Goal: Task Accomplishment & Management: Use online tool/utility

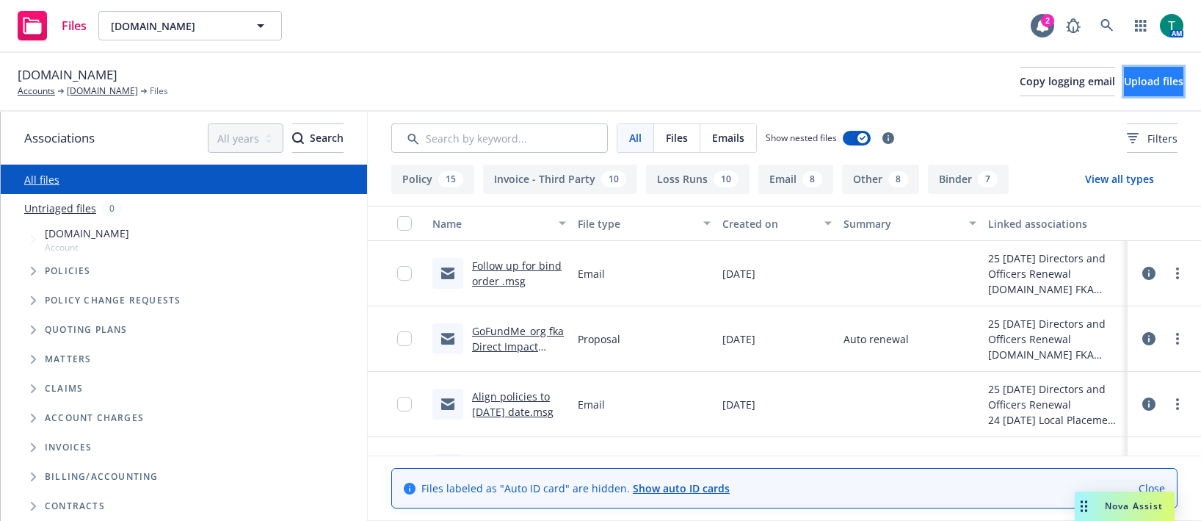
click at [1140, 81] on span "Upload files" at bounding box center [1153, 81] width 59 height 14
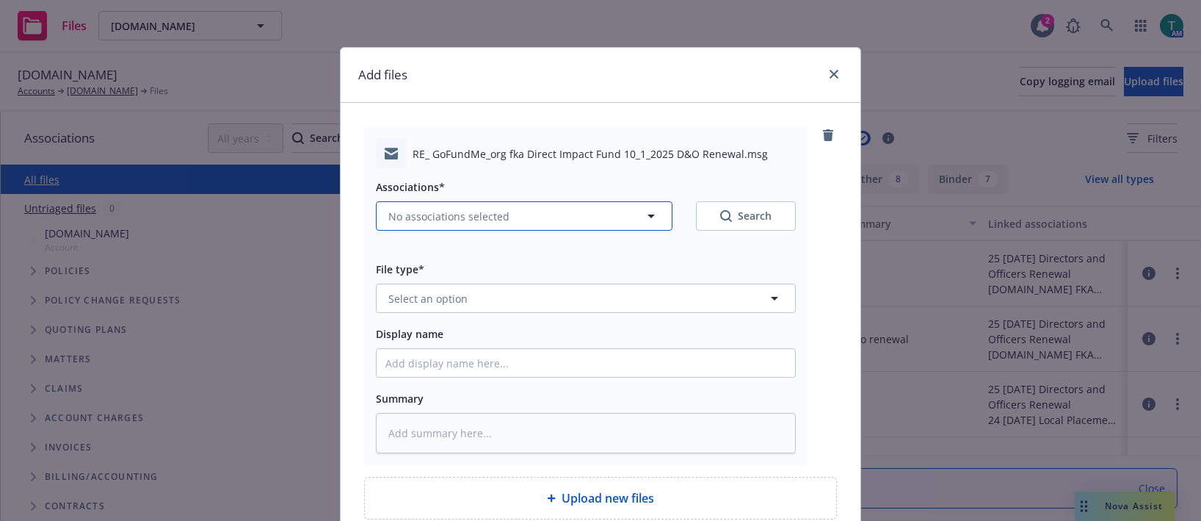
click at [437, 213] on span "No associations selected" at bounding box center [448, 216] width 121 height 15
type textarea "x"
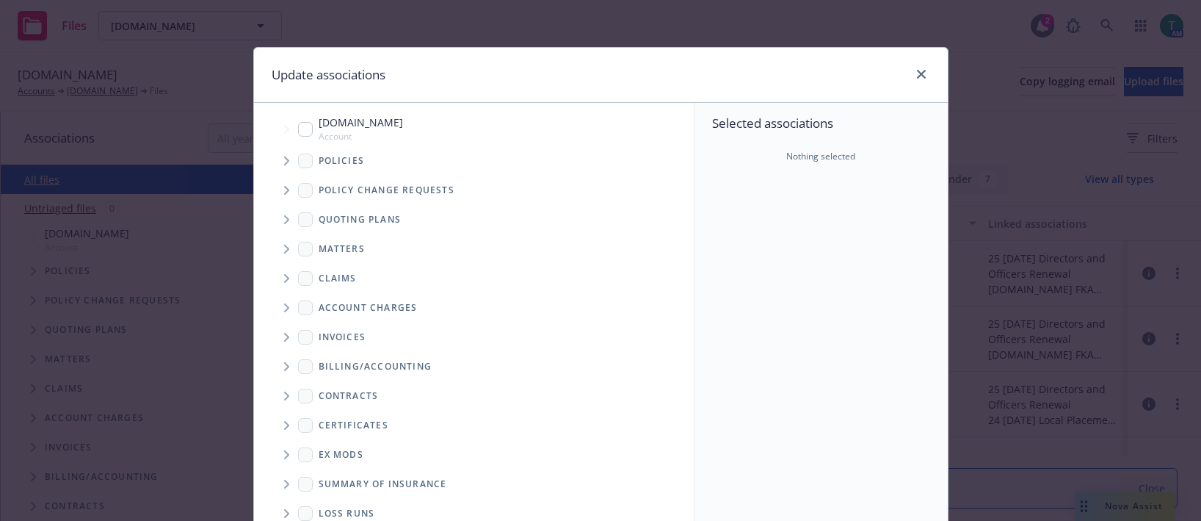
click at [305, 129] on input "Tree Example" at bounding box center [305, 129] width 15 height 15
checkbox input "true"
drag, startPoint x: 281, startPoint y: 219, endPoint x: 380, endPoint y: 208, distance: 99.0
click at [284, 217] on icon "Tree Example" at bounding box center [286, 219] width 5 height 9
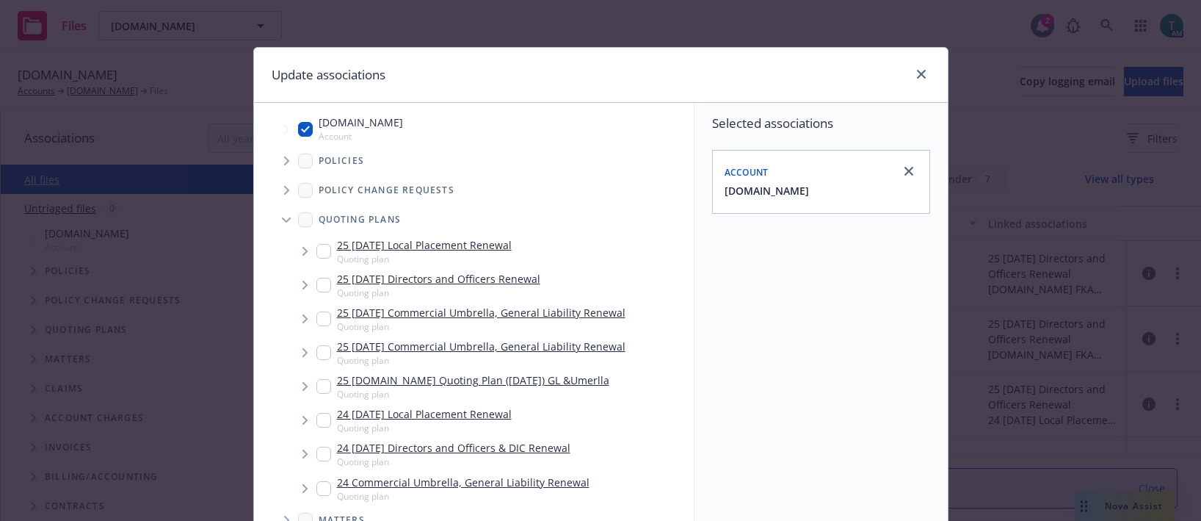
drag, startPoint x: 427, startPoint y: 282, endPoint x: 538, endPoint y: 328, distance: 119.9
click at [425, 279] on link "25 [DATE] Directors and Officers Renewal" at bounding box center [438, 278] width 203 height 15
checkbox input "true"
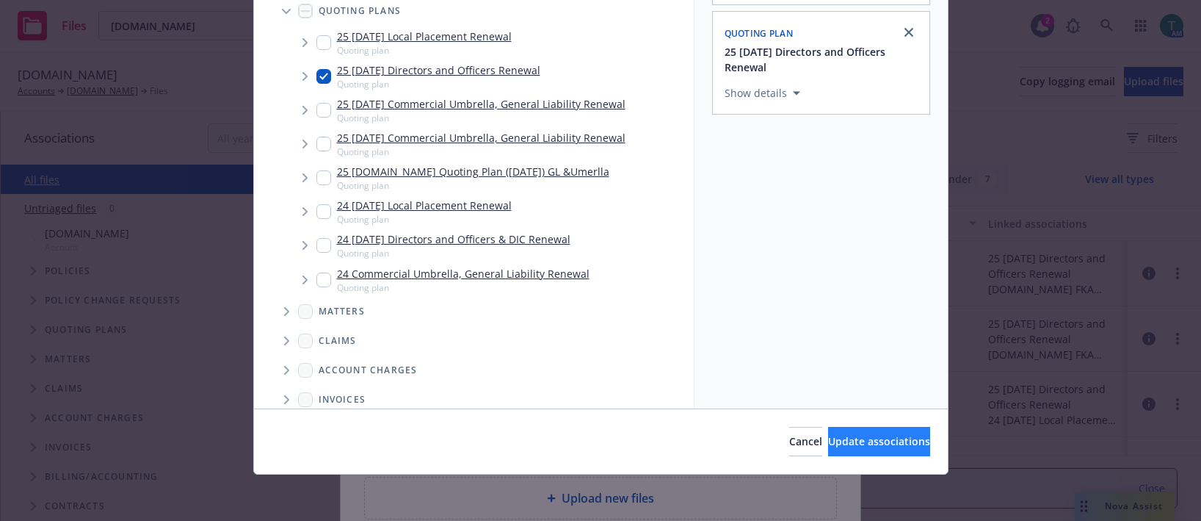
scroll to position [209, 0]
click at [882, 436] on span "Update associations" at bounding box center [879, 440] width 102 height 14
type textarea "x"
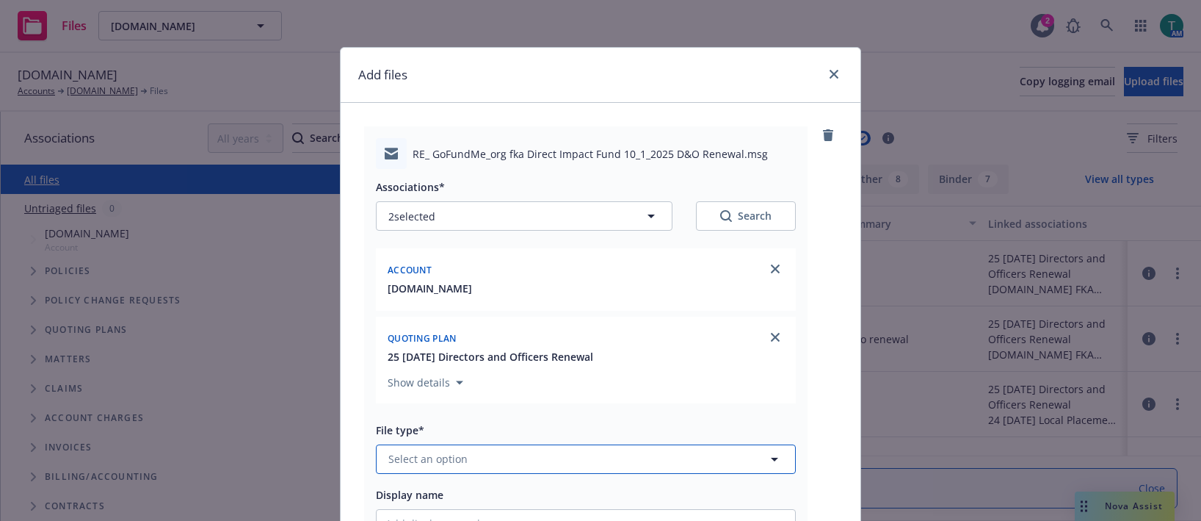
click at [441, 448] on button "Select an option" at bounding box center [586, 458] width 420 height 29
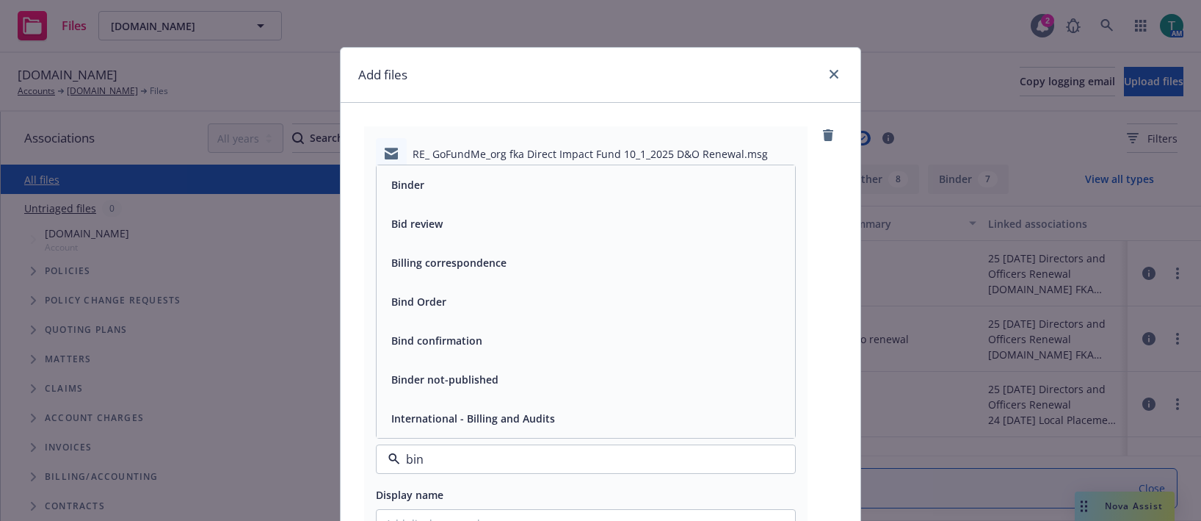
type input "bind"
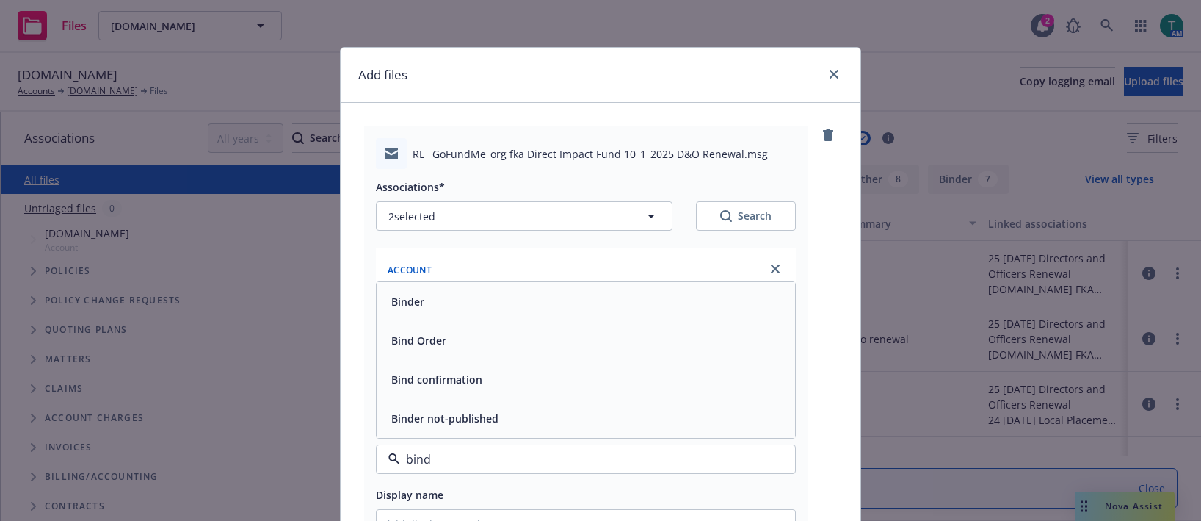
click at [484, 384] on div "Bind confirmation" at bounding box center [586, 379] width 401 height 21
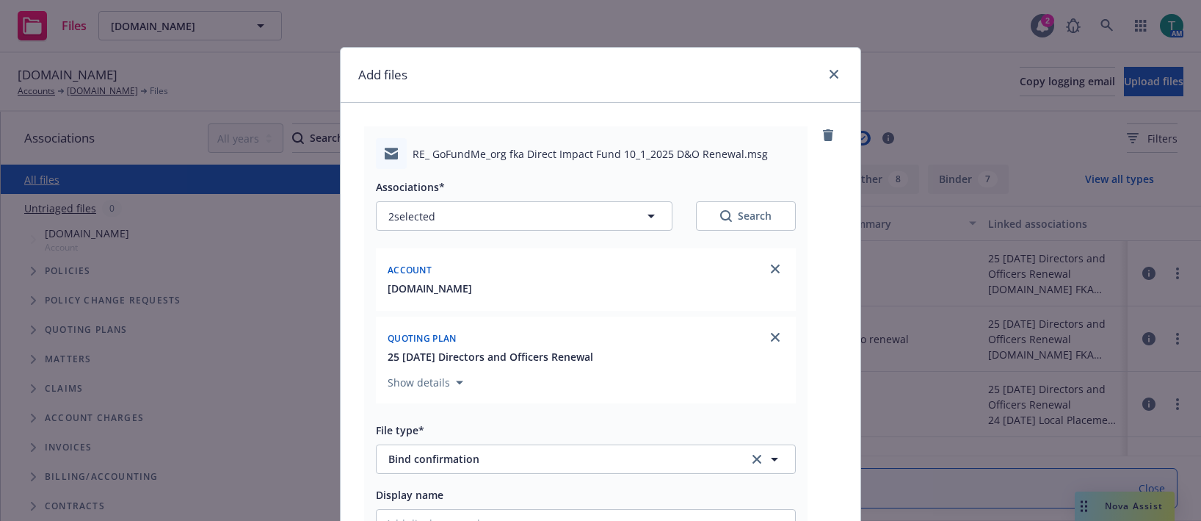
scroll to position [296, 0]
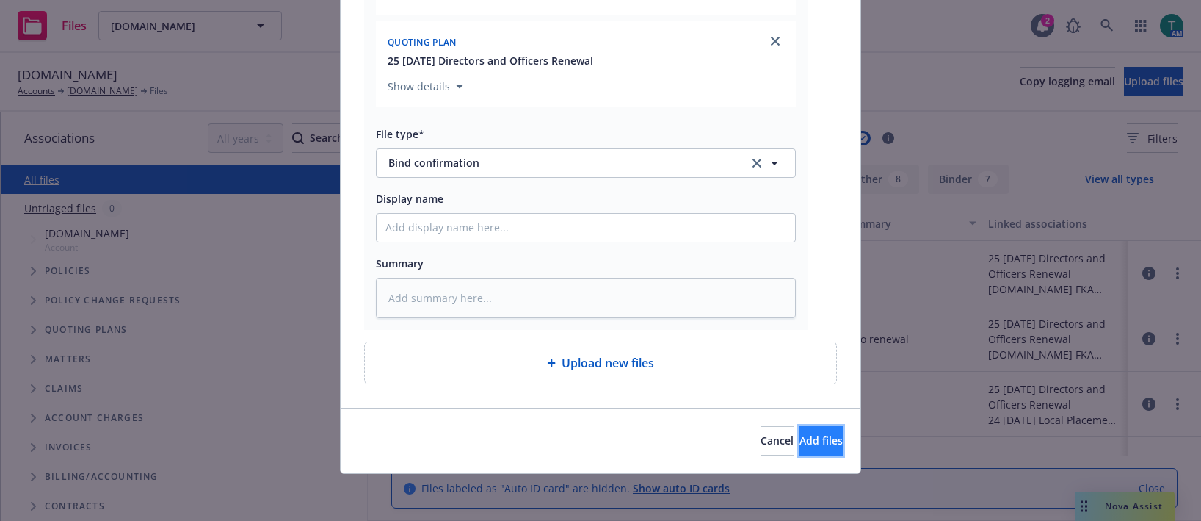
click at [805, 440] on span "Add files" at bounding box center [821, 440] width 43 height 14
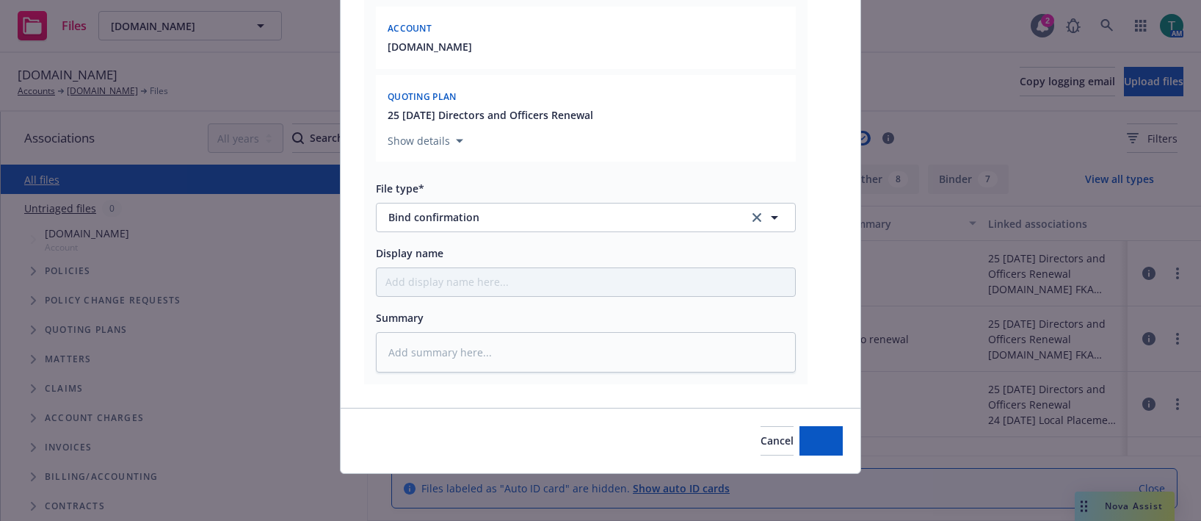
scroll to position [242, 0]
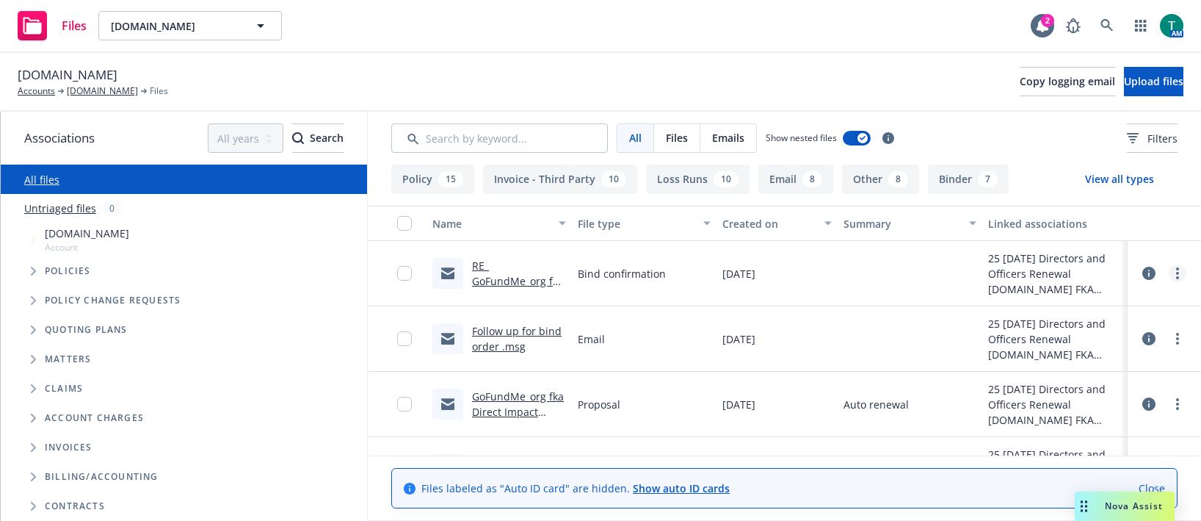
click at [1171, 274] on link "more" at bounding box center [1178, 273] width 18 height 18
click at [1087, 365] on link "Edit" at bounding box center [1102, 361] width 146 height 29
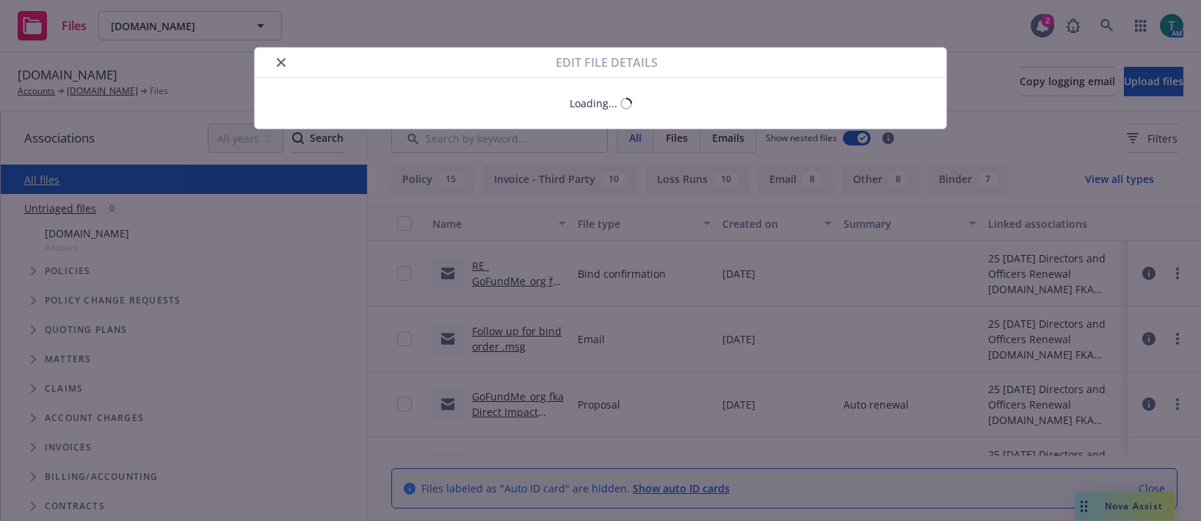
type textarea "x"
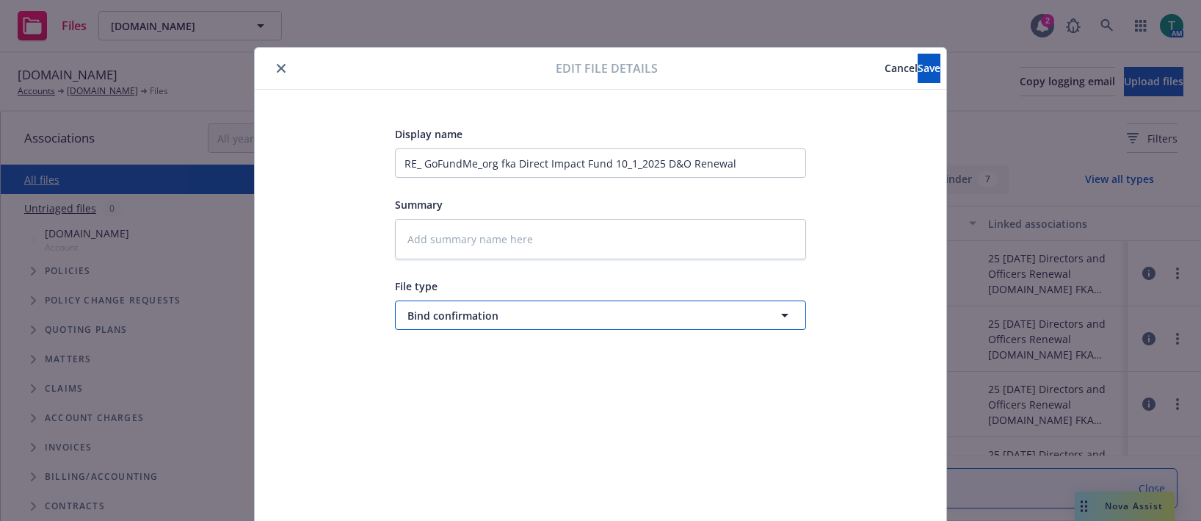
click at [513, 318] on span "Bind confirmation" at bounding box center [574, 315] width 332 height 15
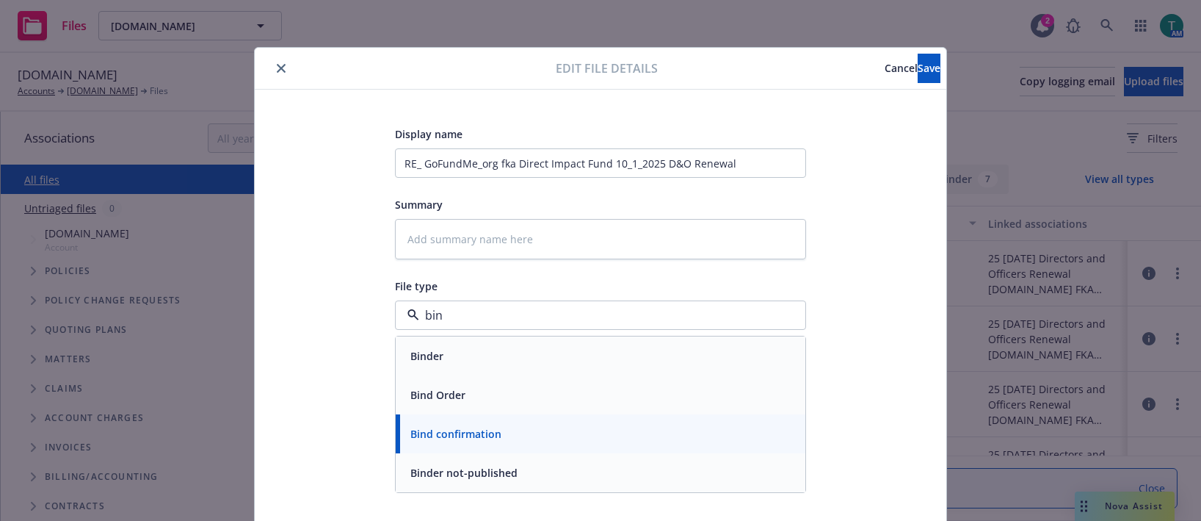
type input "bind"
click at [482, 395] on div "Bind Order" at bounding box center [601, 394] width 392 height 21
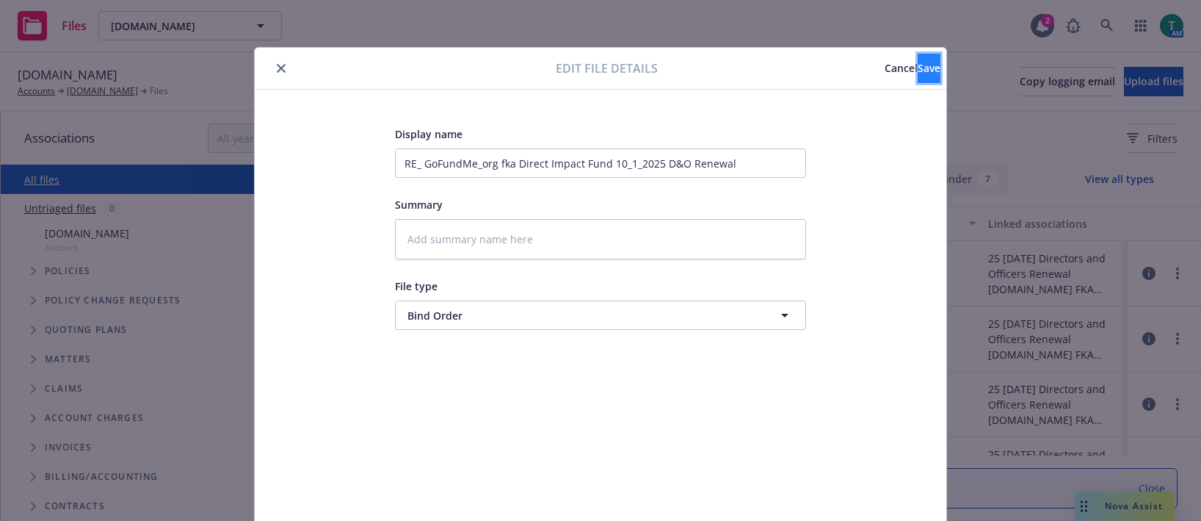
click at [918, 80] on button "Save" at bounding box center [929, 68] width 23 height 29
type textarea "x"
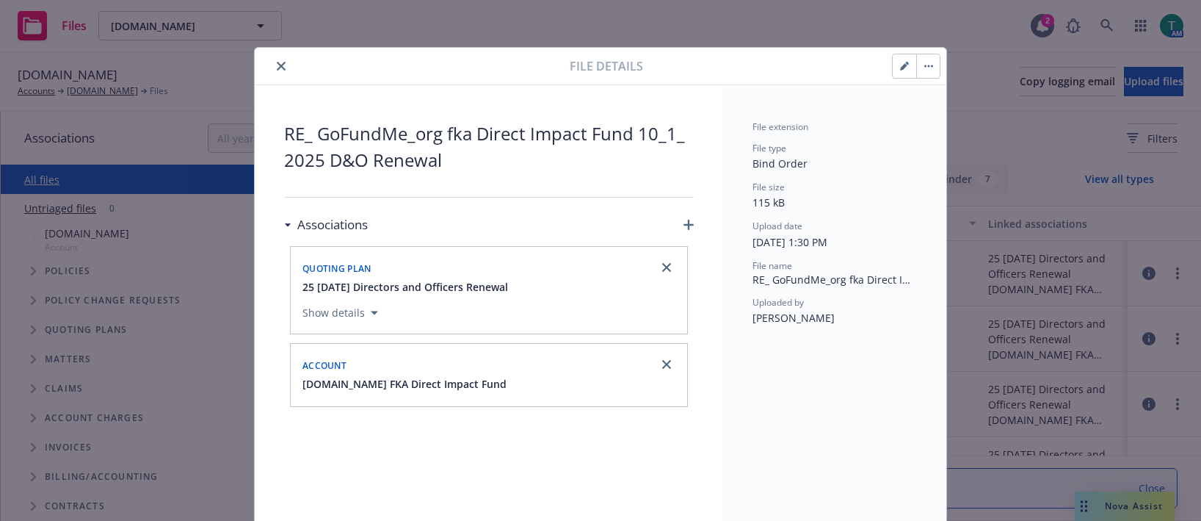
click at [277, 63] on icon "close" at bounding box center [281, 66] width 9 height 9
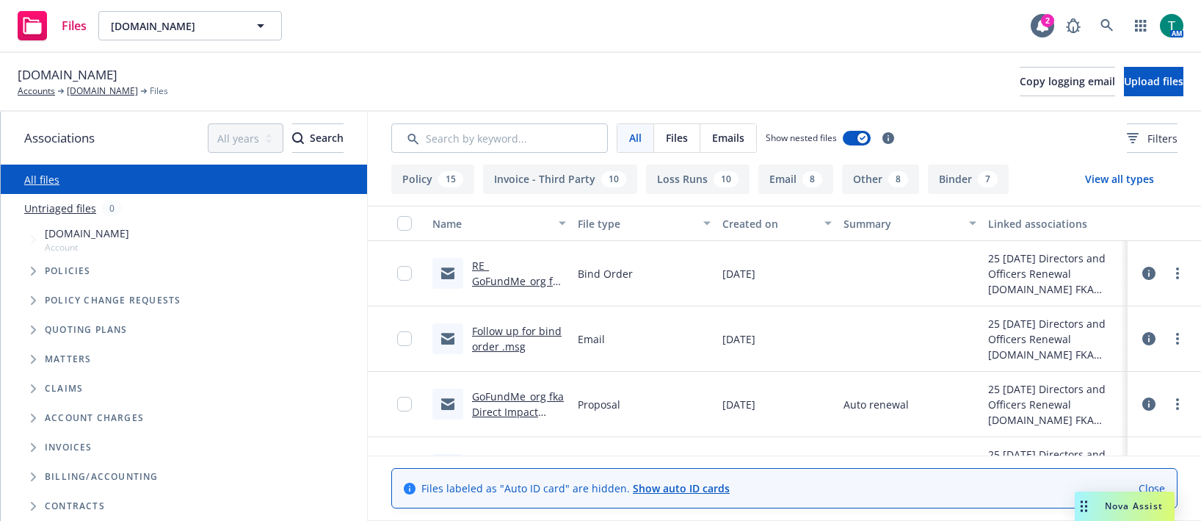
click at [29, 327] on span "Tree Example" at bounding box center [32, 329] width 23 height 23
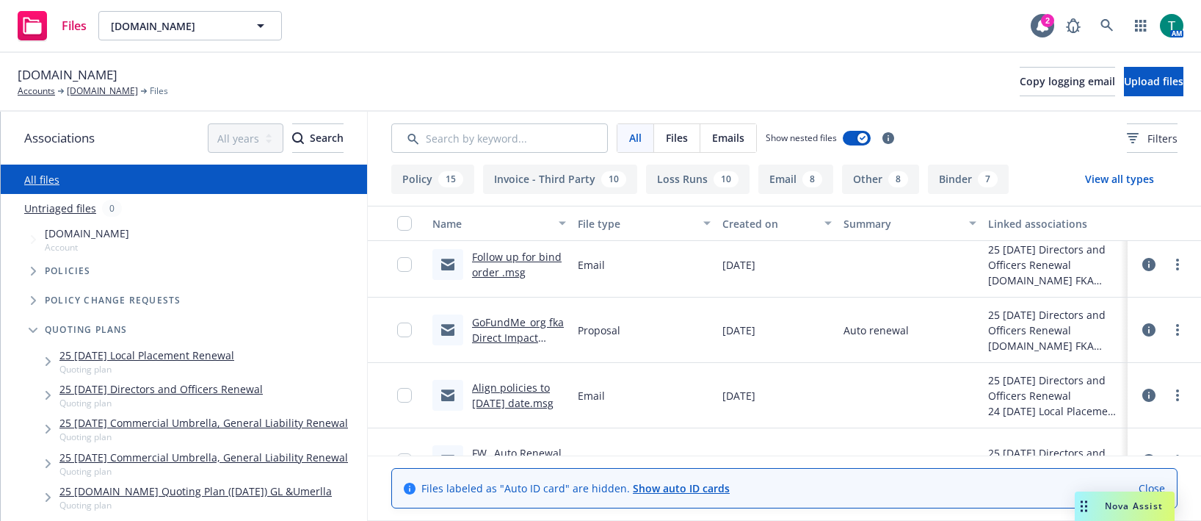
scroll to position [73, 0]
click at [511, 319] on link "GoFundMe_org fka Direct Impact Fund 10_1_2025 D&O Renewal" at bounding box center [518, 346] width 92 height 60
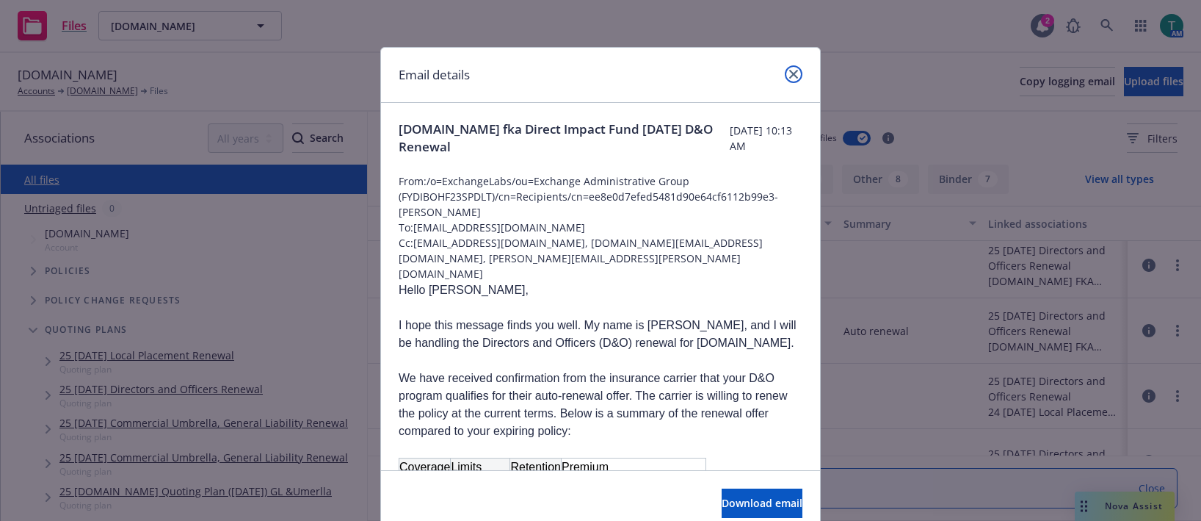
click at [793, 73] on link "close" at bounding box center [794, 74] width 18 height 18
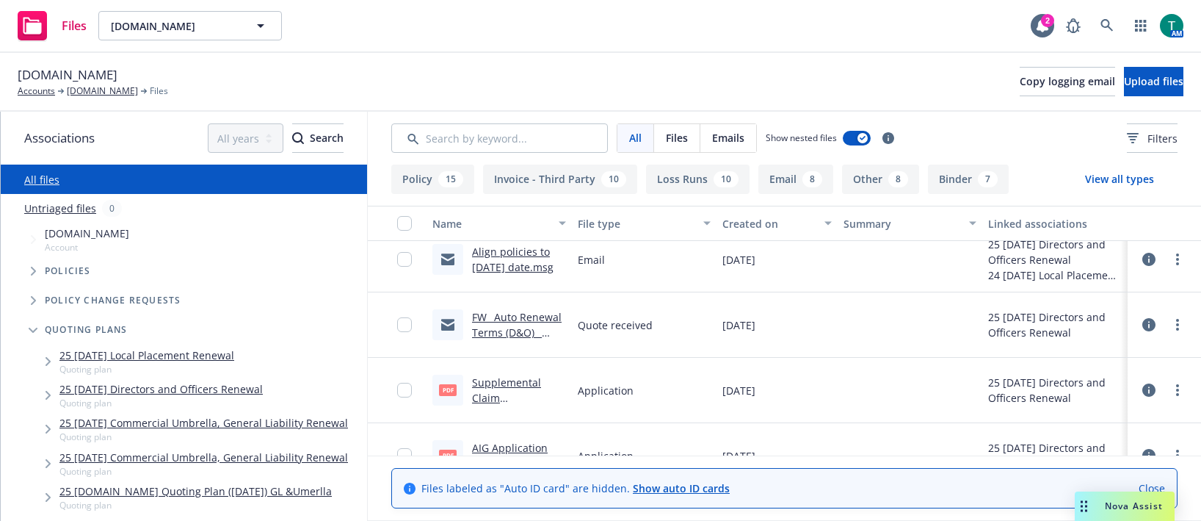
scroll to position [220, 0]
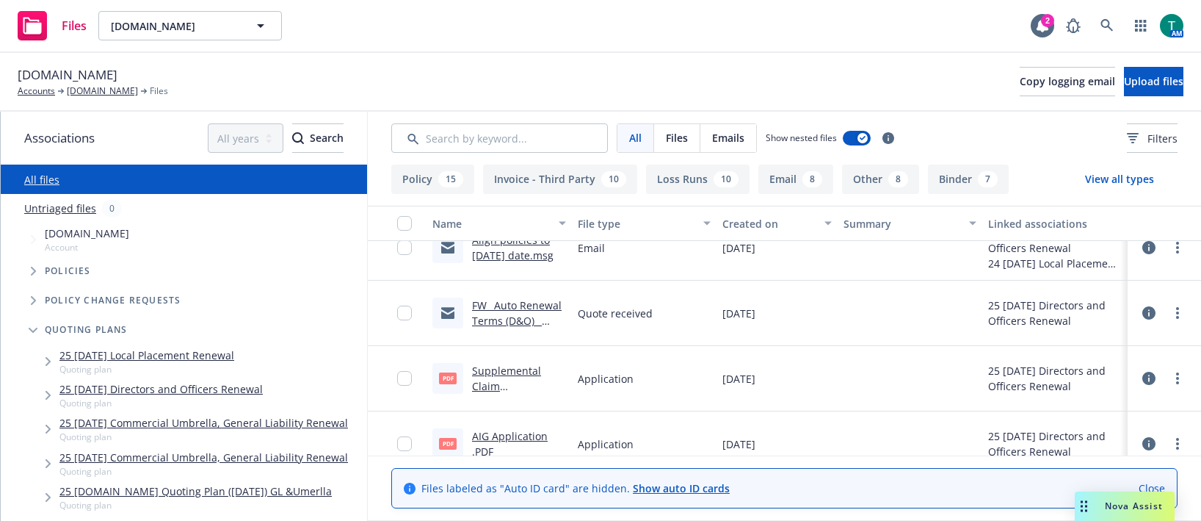
click at [510, 309] on link "FW_ Auto Renewal Terms (D&O) _ GoFundMe_org _ Policy # 01398153801.msg" at bounding box center [517, 336] width 90 height 76
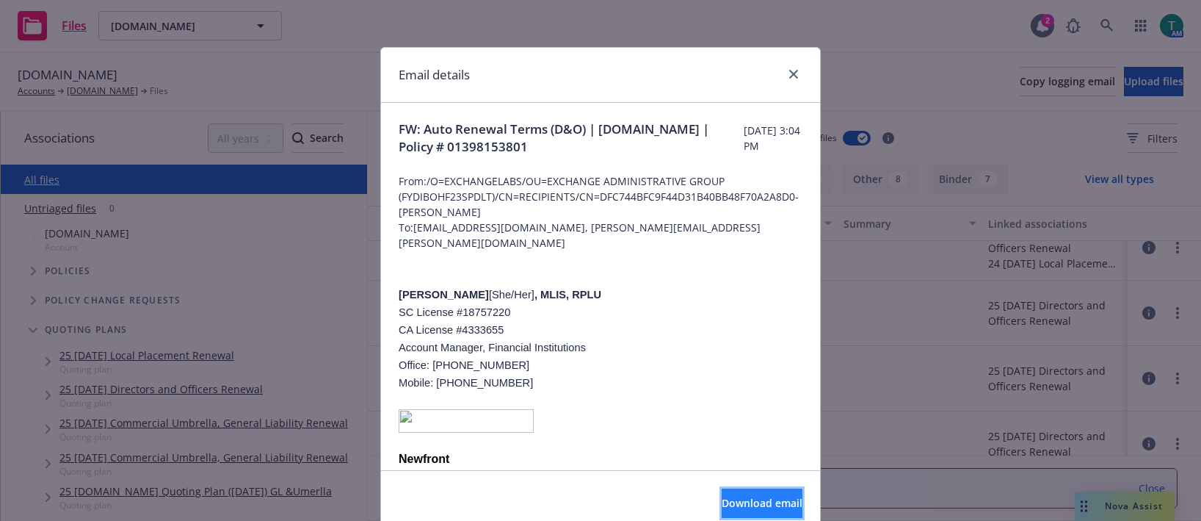
click at [758, 500] on span "Download email" at bounding box center [762, 503] width 81 height 14
click at [791, 78] on icon "close" at bounding box center [793, 74] width 9 height 9
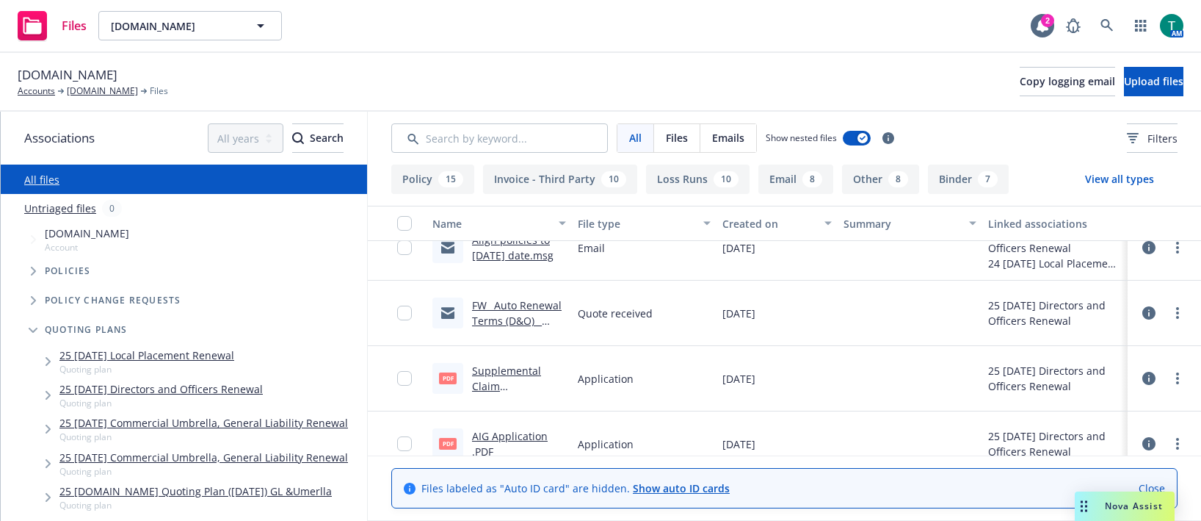
click at [1128, 499] on div "Nova Assist" at bounding box center [1125, 505] width 100 height 29
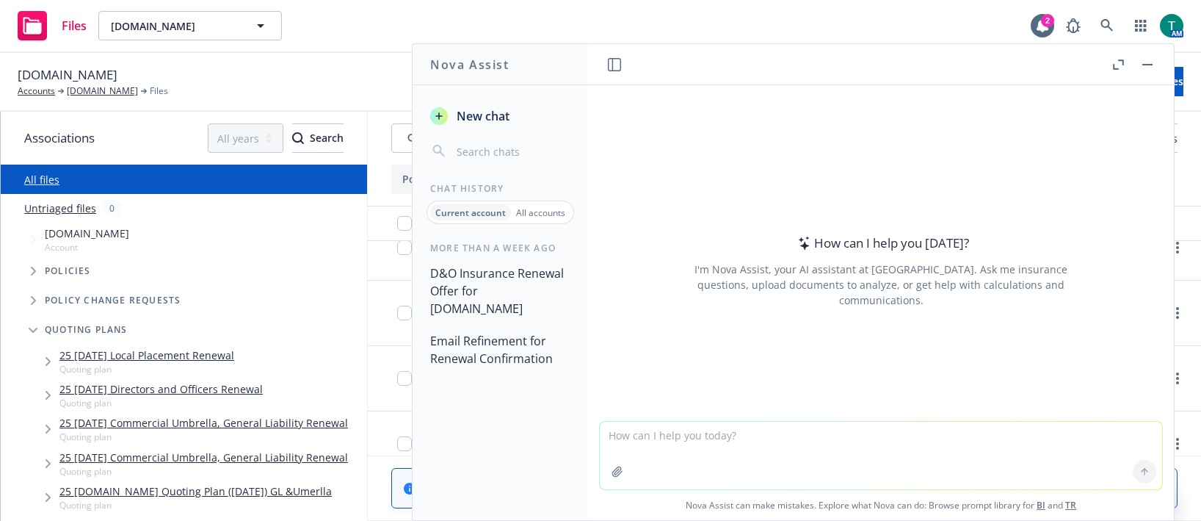
drag, startPoint x: 637, startPoint y: 459, endPoint x: 648, endPoint y: 452, distance: 12.8
click at [639, 457] on textarea at bounding box center [881, 456] width 563 height 68
type textarea "refine summary"
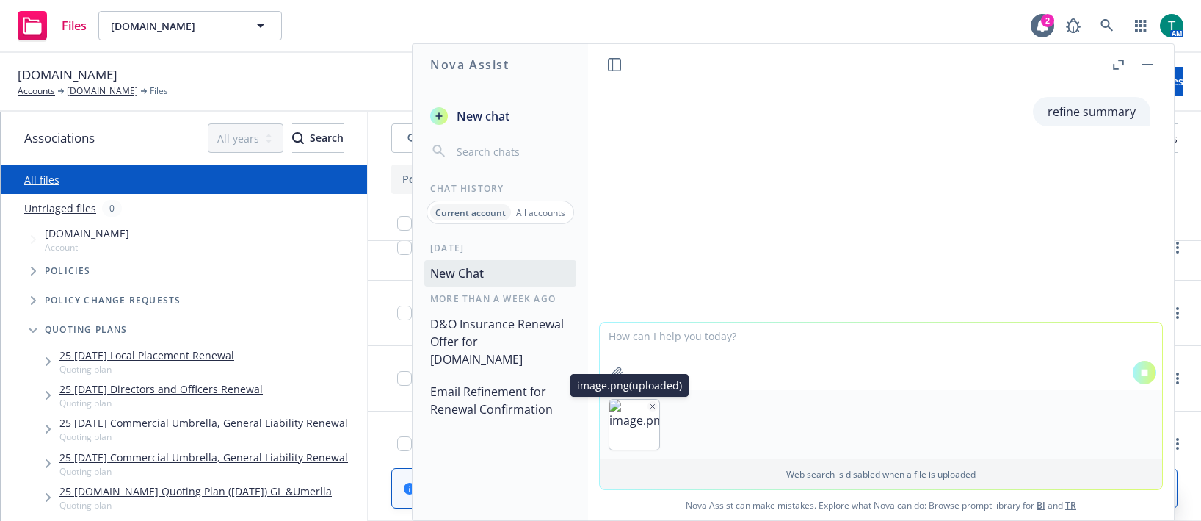
click at [651, 405] on icon "button" at bounding box center [653, 406] width 4 height 4
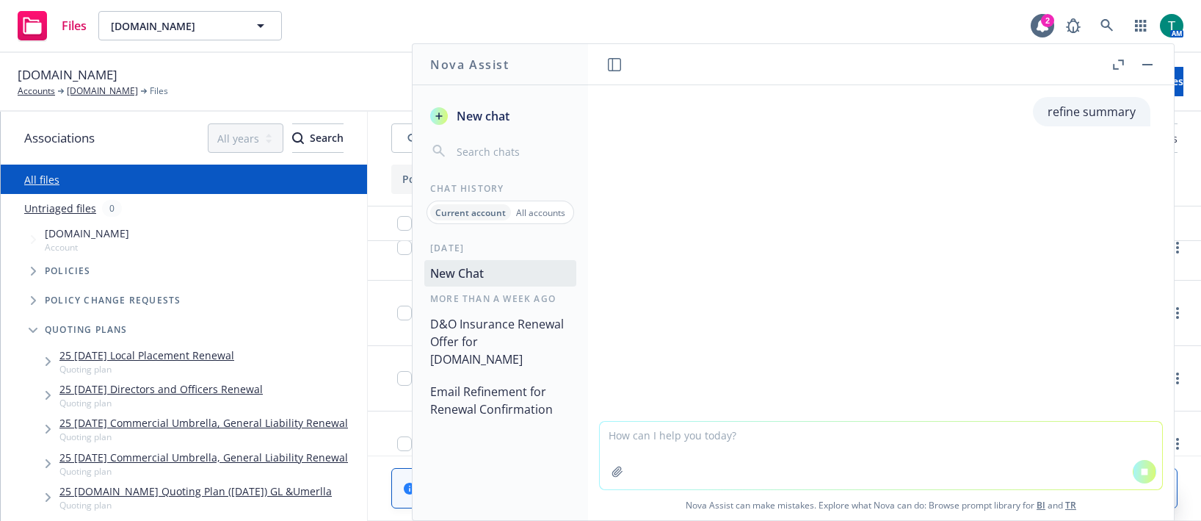
click at [638, 440] on textarea at bounding box center [881, 456] width 563 height 68
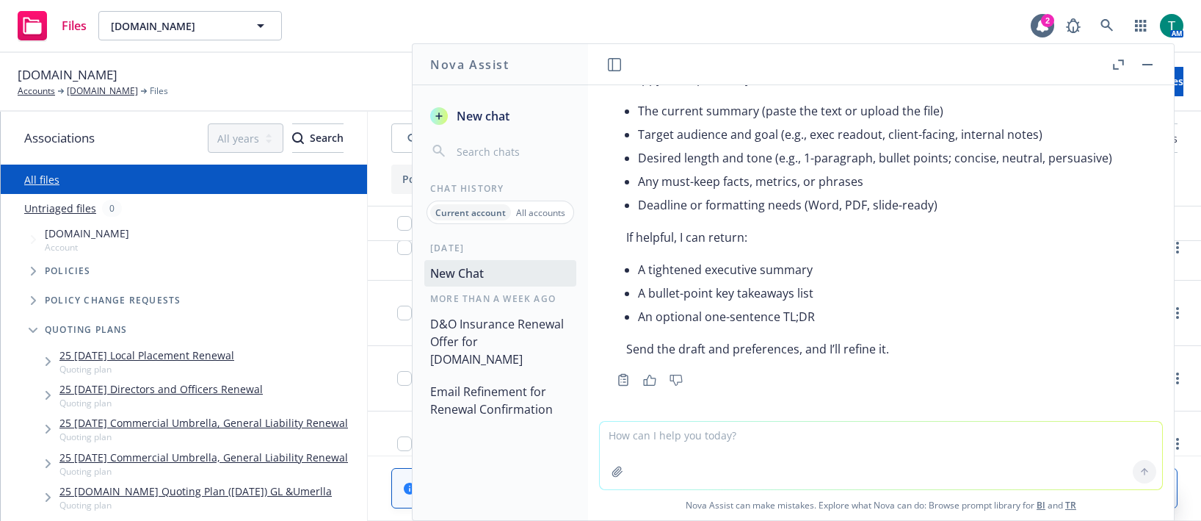
scroll to position [84, 0]
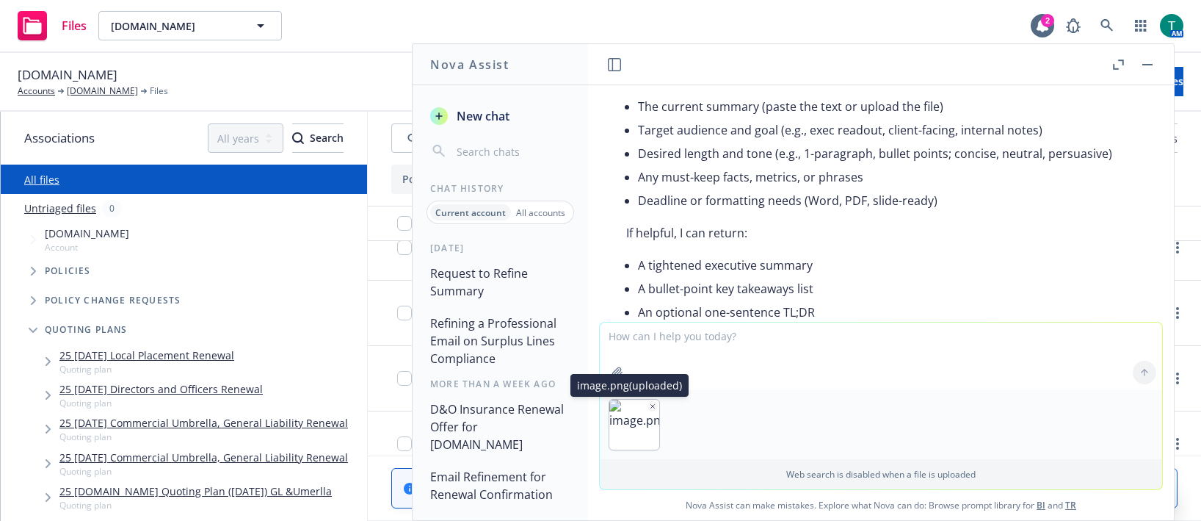
click at [751, 383] on textarea at bounding box center [881, 356] width 563 height 68
click at [651, 403] on icon "button" at bounding box center [652, 405] width 7 height 7
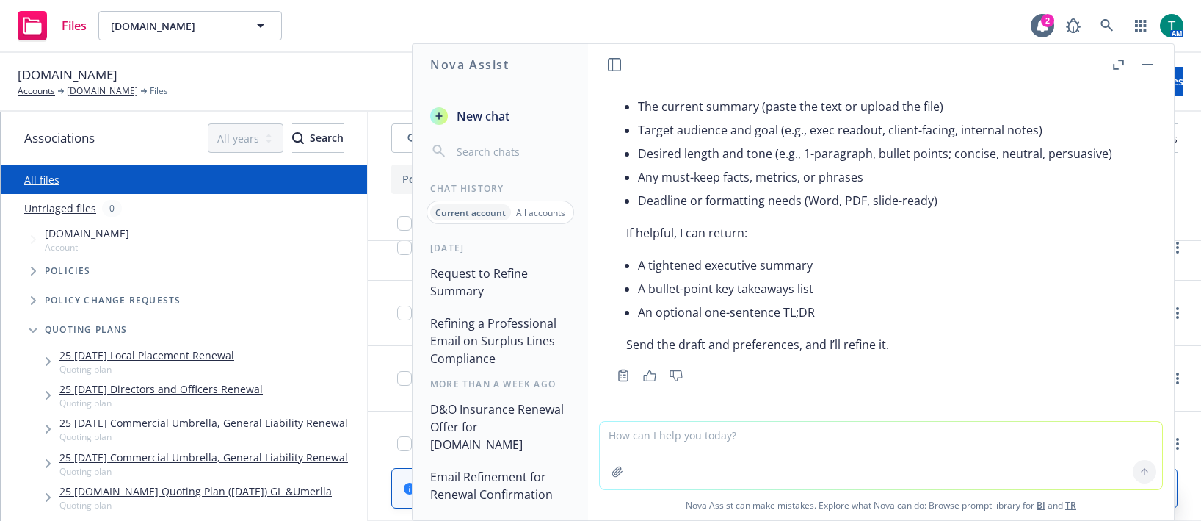
click at [716, 438] on textarea at bounding box center [881, 456] width 563 height 68
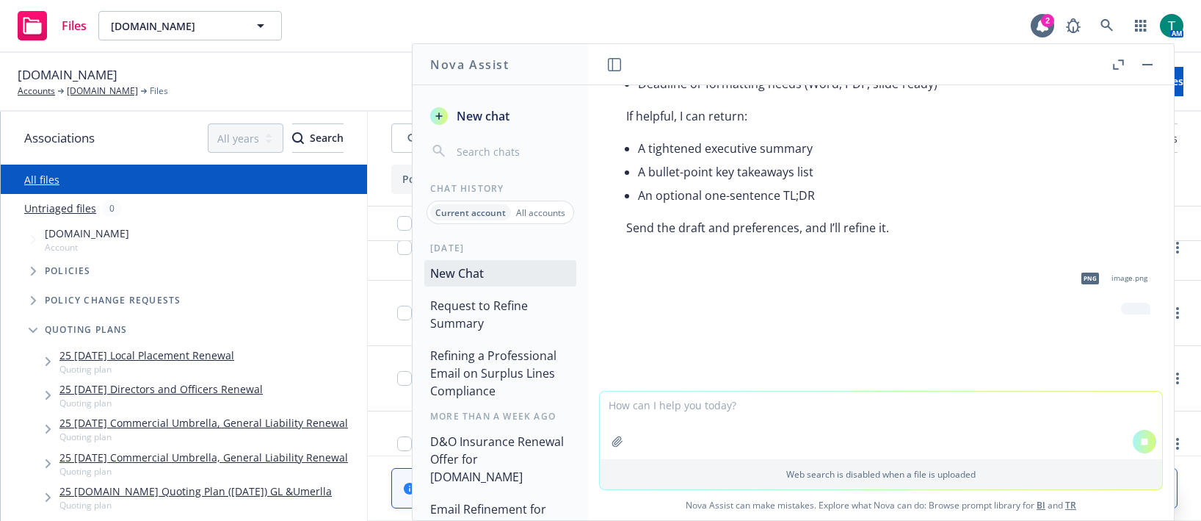
scroll to position [210, 0]
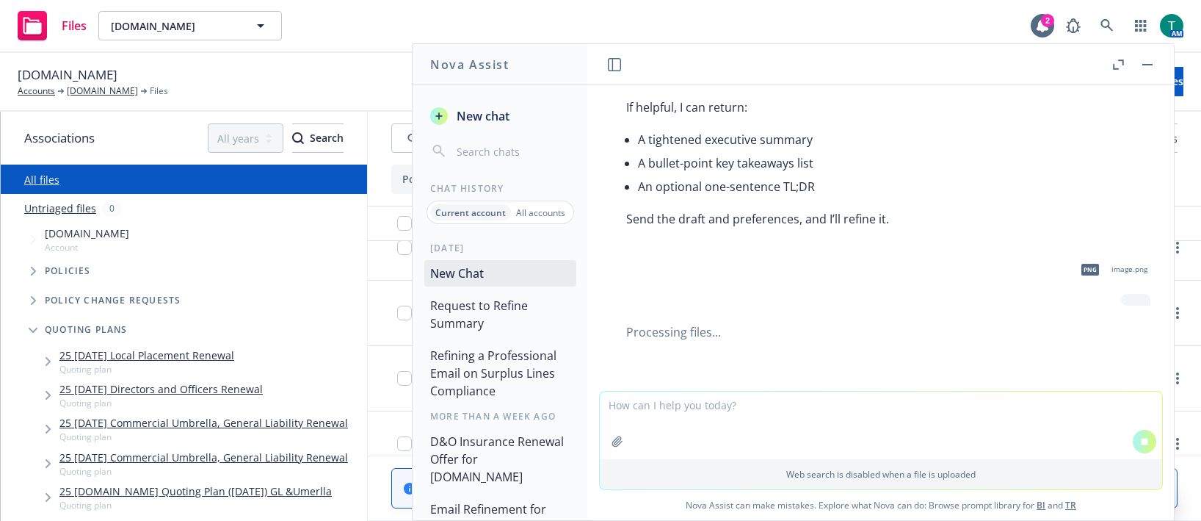
click at [1082, 269] on span "png" at bounding box center [1091, 269] width 18 height 11
click at [683, 408] on div "refine summary Happy to help. Could you share: The current summary (paste the t…" at bounding box center [881, 302] width 586 height 435
click at [683, 406] on textarea at bounding box center [881, 425] width 563 height 68
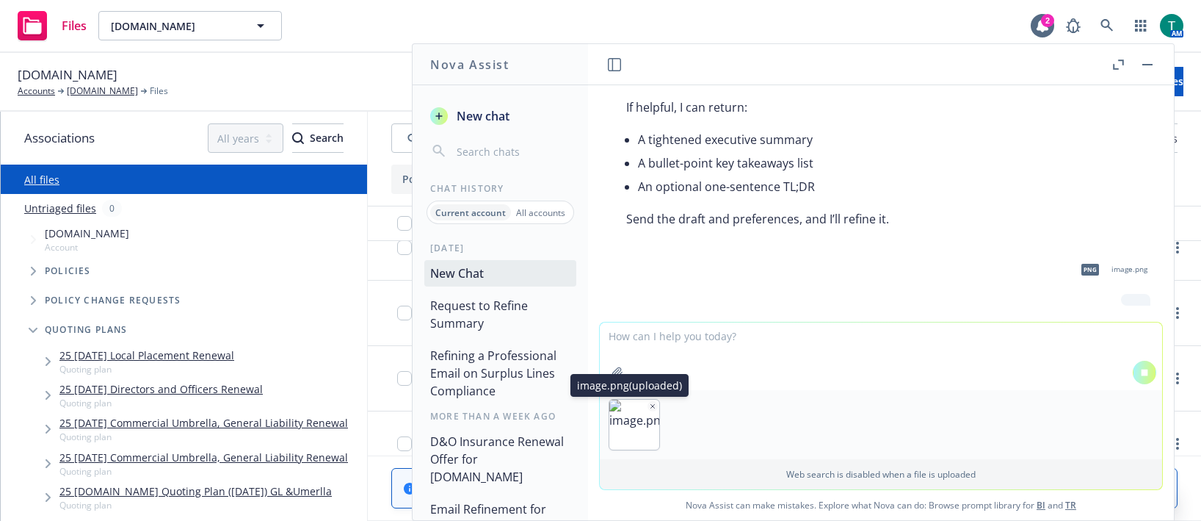
click at [649, 403] on icon "button" at bounding box center [652, 405] width 7 height 7
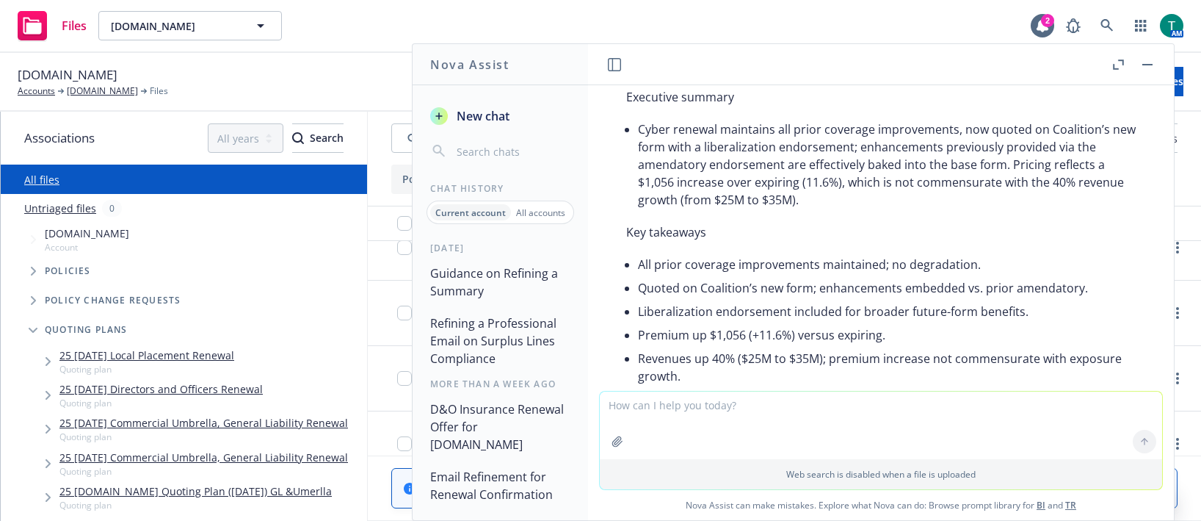
scroll to position [580, 0]
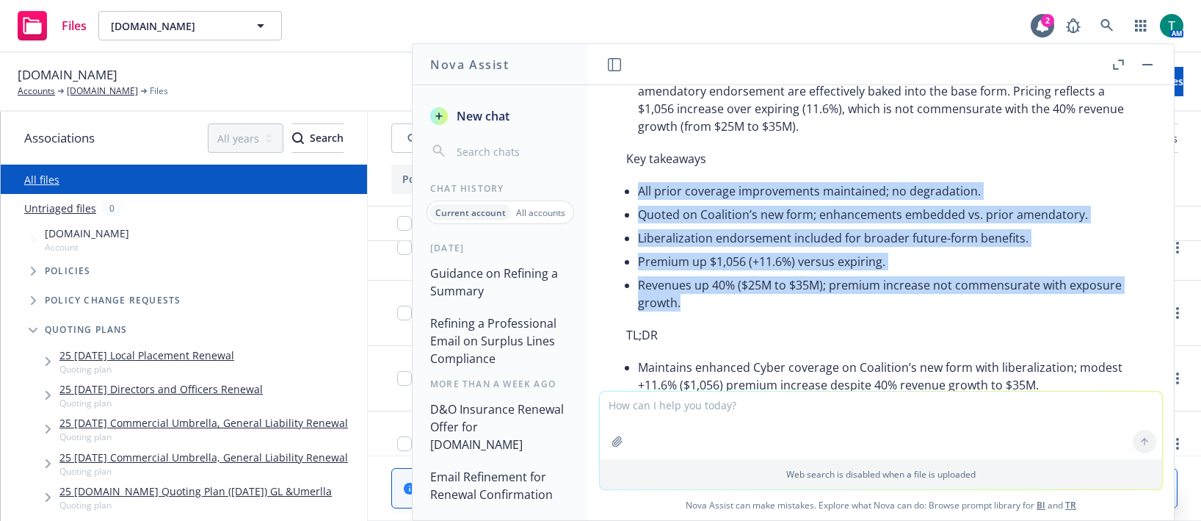
drag, startPoint x: 717, startPoint y: 288, endPoint x: 631, endPoint y: 190, distance: 130.6
click at [631, 190] on div "Here’s a tightened version based on your draft. Executive summary Cyber renewal…" at bounding box center [881, 190] width 539 height 423
copy ul "All prior coverage improvements maintained; no degradation. Quoted on Coalition…"
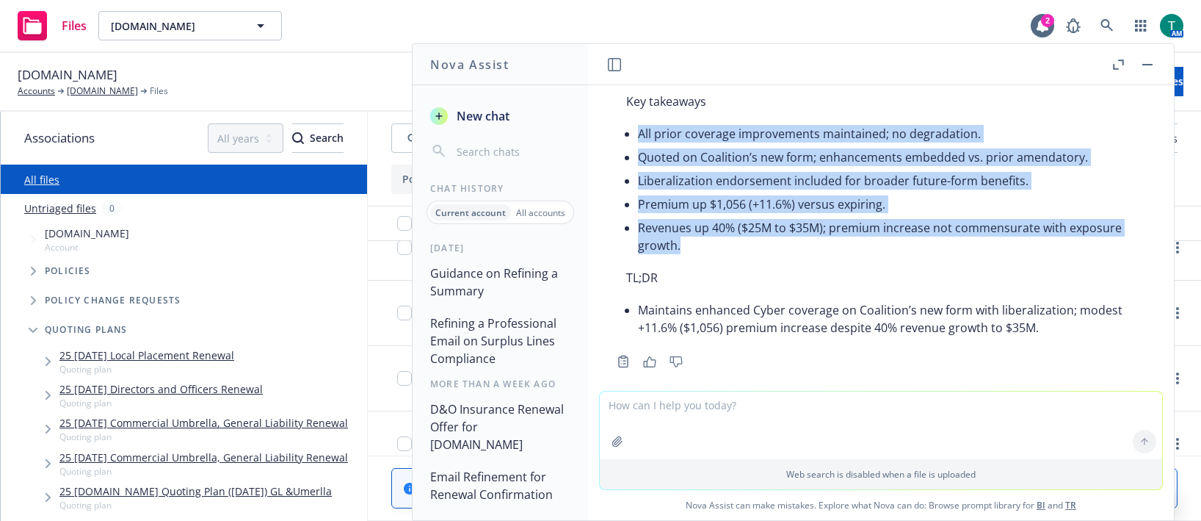
scroll to position [654, 0]
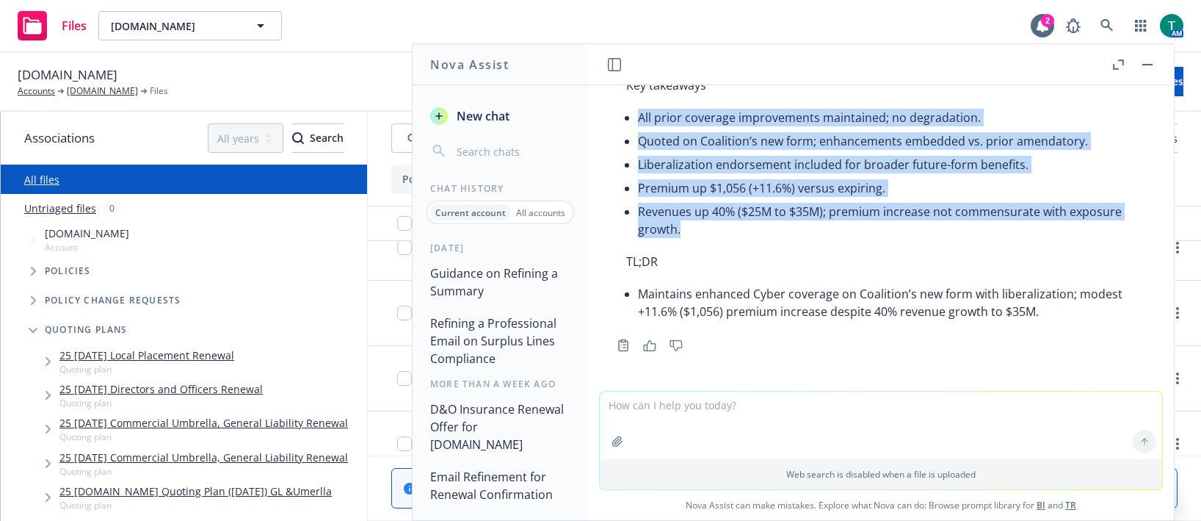
click at [1159, 68] on header at bounding box center [881, 64] width 586 height 41
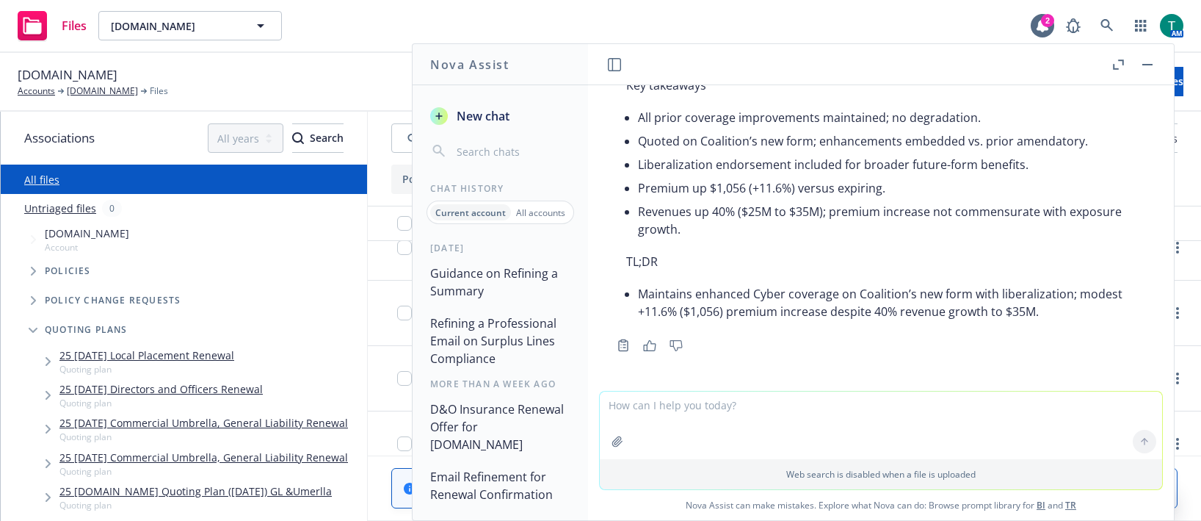
click at [1154, 64] on button "button" at bounding box center [1148, 65] width 18 height 18
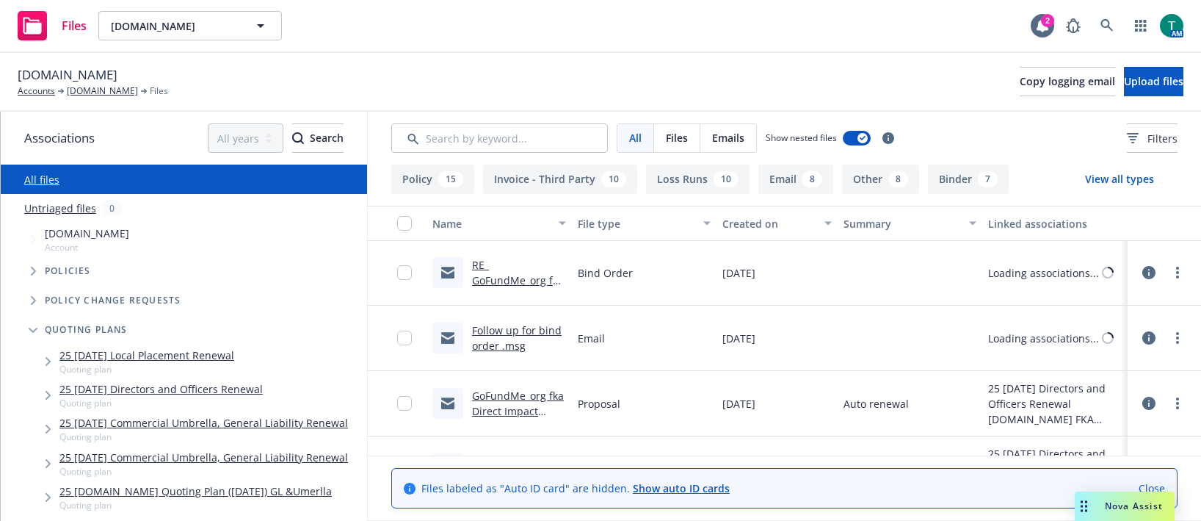
scroll to position [0, 0]
drag, startPoint x: 1081, startPoint y: 515, endPoint x: 1110, endPoint y: 510, distance: 29.8
click at [1093, 514] on div "Drag to move" at bounding box center [1084, 505] width 18 height 29
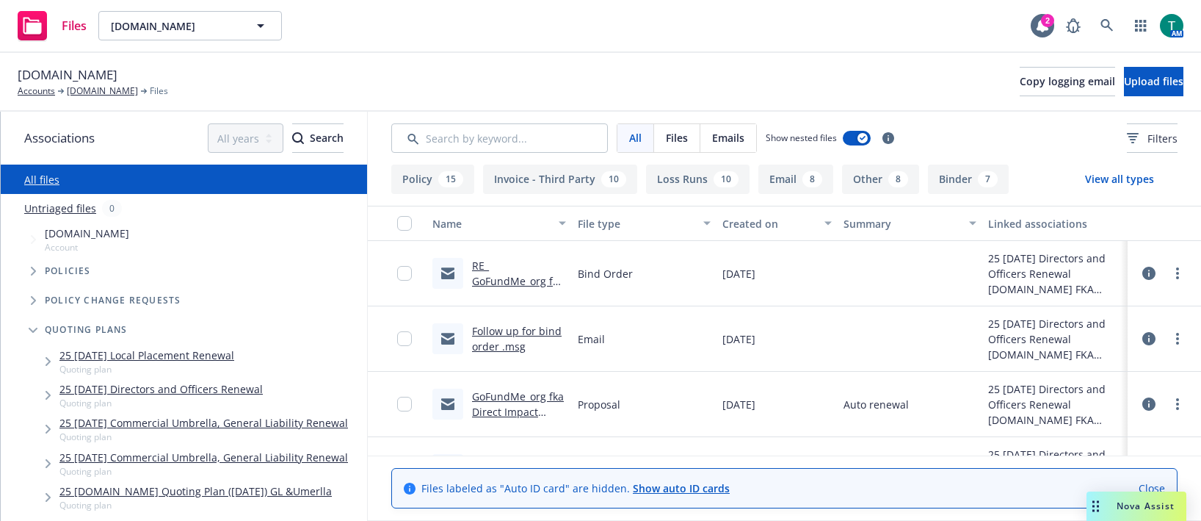
click at [1117, 509] on span "Nova Assist" at bounding box center [1146, 505] width 58 height 12
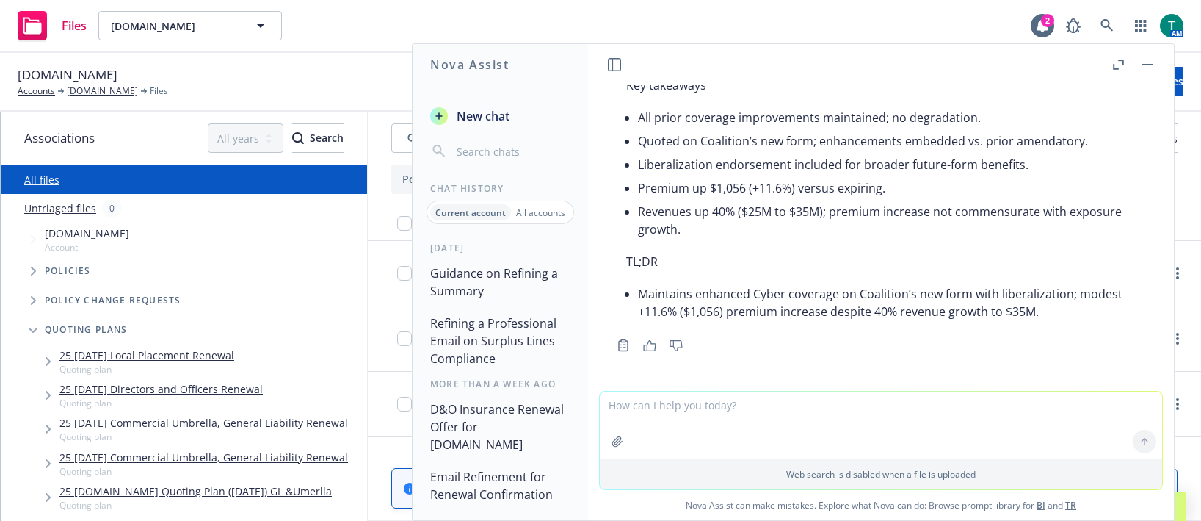
click at [643, 416] on textarea at bounding box center [881, 425] width 563 height 68
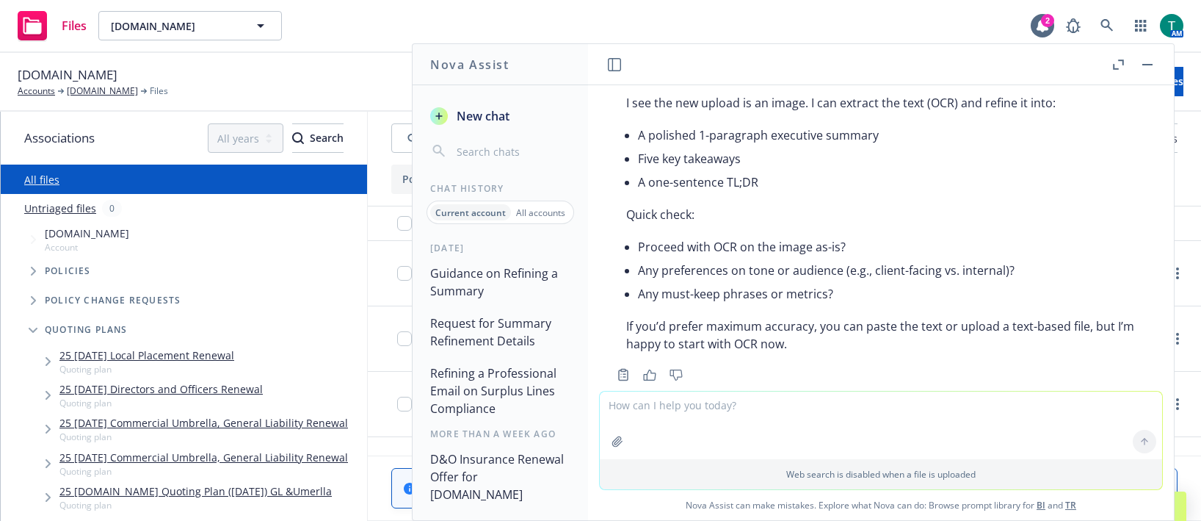
scroll to position [1040, 0]
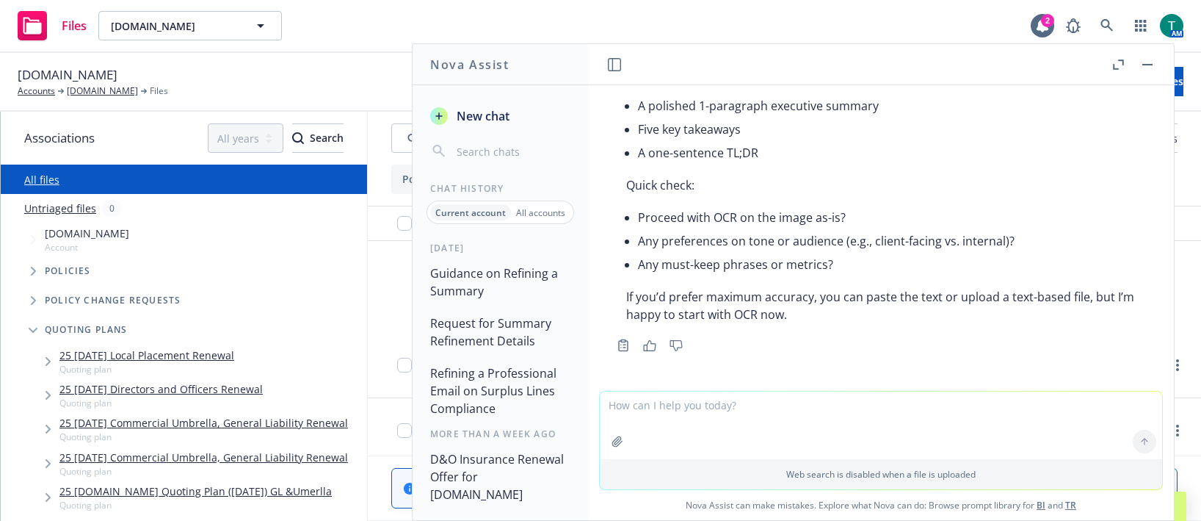
click at [739, 416] on textarea at bounding box center [881, 425] width 563 height 68
type textarea "refine summary"
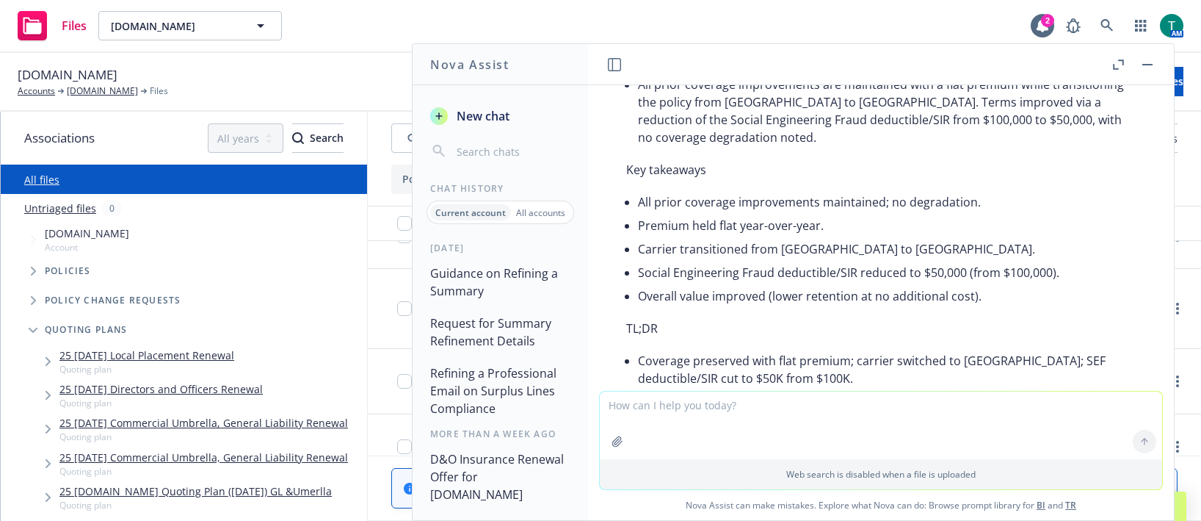
scroll to position [1519, 0]
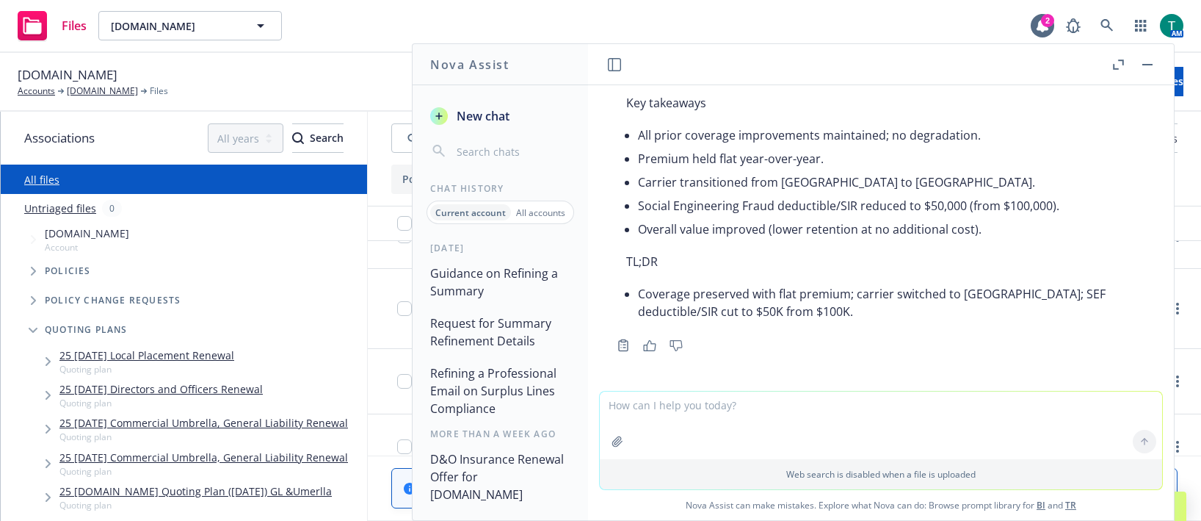
click at [648, 416] on textarea at bounding box center [881, 425] width 563 height 68
drag, startPoint x: 648, startPoint y: 416, endPoint x: 1151, endPoint y: 68, distance: 611.7
click at [1151, 68] on button "button" at bounding box center [1148, 65] width 18 height 18
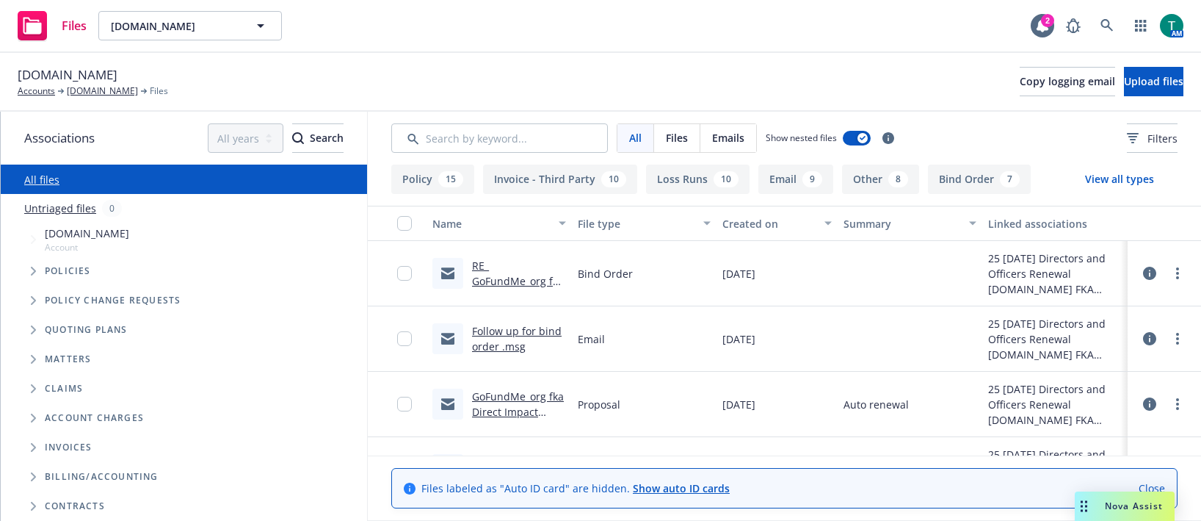
click at [1121, 505] on span "Nova Assist" at bounding box center [1134, 505] width 58 height 12
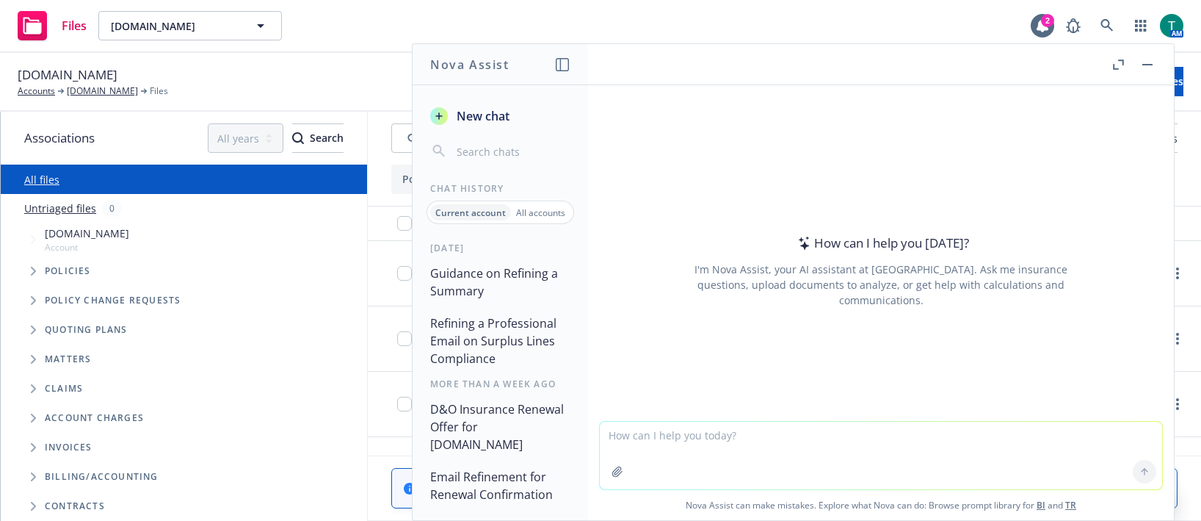
click at [1147, 69] on button "button" at bounding box center [1148, 65] width 18 height 18
